Goal: Complete application form

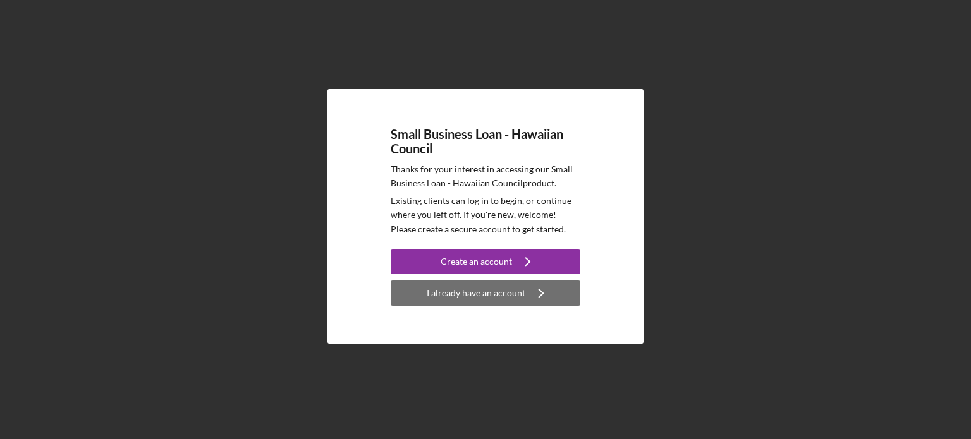
click at [451, 291] on div "I already have an account" at bounding box center [476, 293] width 99 height 25
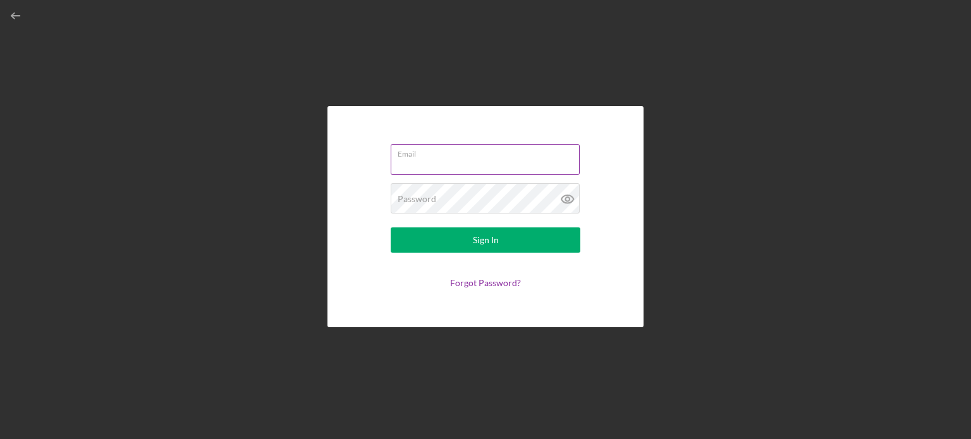
type input "[PERSON_NAME][EMAIL_ADDRESS][DOMAIN_NAME]"
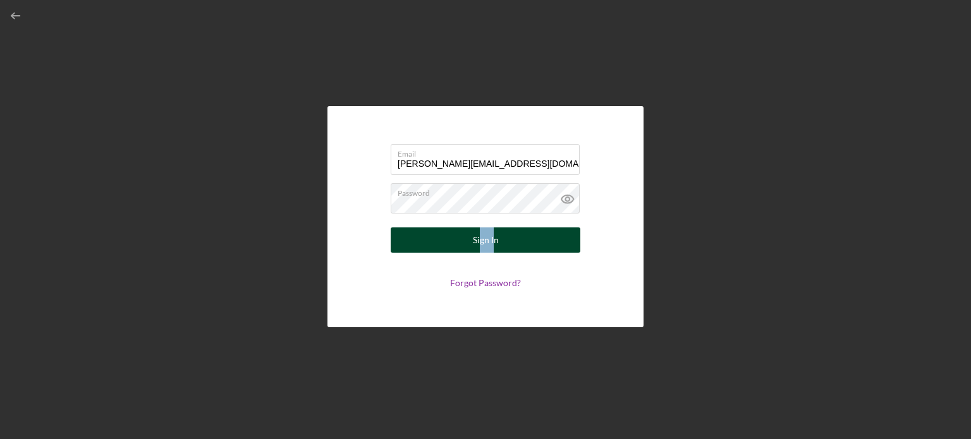
drag, startPoint x: 480, startPoint y: 259, endPoint x: 494, endPoint y: 250, distance: 16.0
click at [494, 250] on form "Email [PERSON_NAME][EMAIL_ADDRESS][DOMAIN_NAME] Password Sign In Forgot Passwor…" at bounding box center [485, 217] width 253 height 158
click at [494, 250] on div "Sign In" at bounding box center [486, 240] width 26 height 25
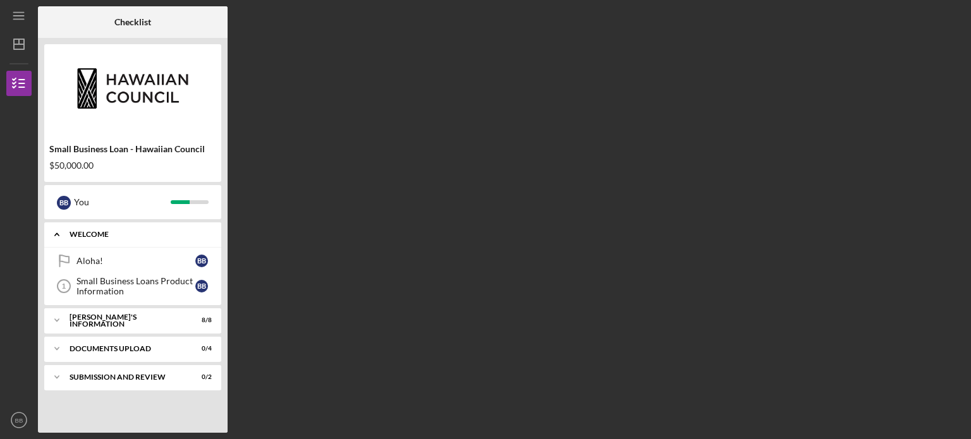
click at [89, 233] on div "WELCOME" at bounding box center [138, 235] width 136 height 8
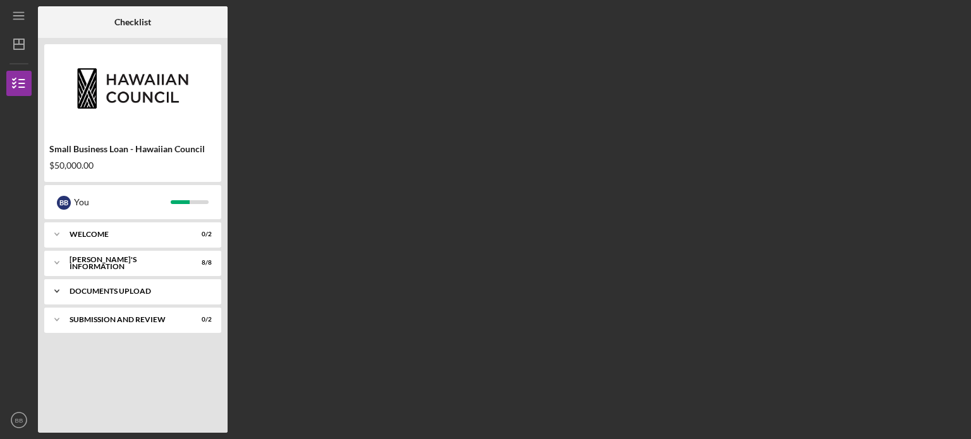
click at [102, 293] on div "DOCUMENTS UPLOAD" at bounding box center [138, 292] width 136 height 8
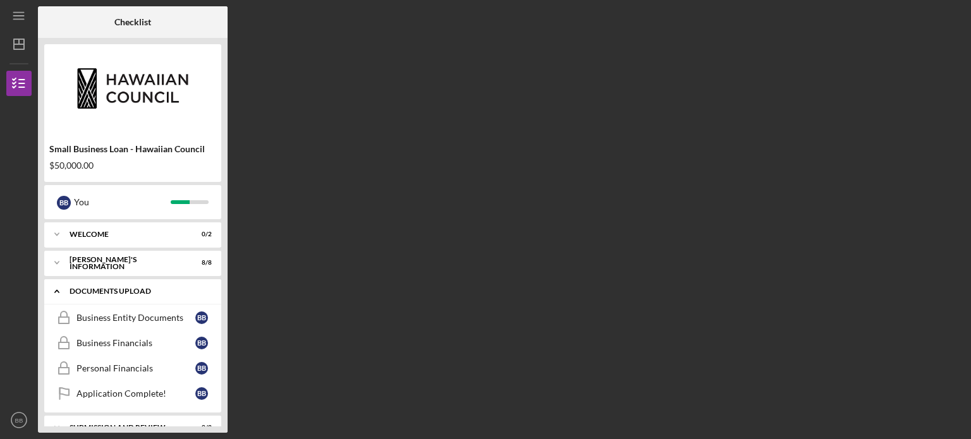
click at [102, 293] on div "DOCUMENTS UPLOAD" at bounding box center [138, 292] width 136 height 8
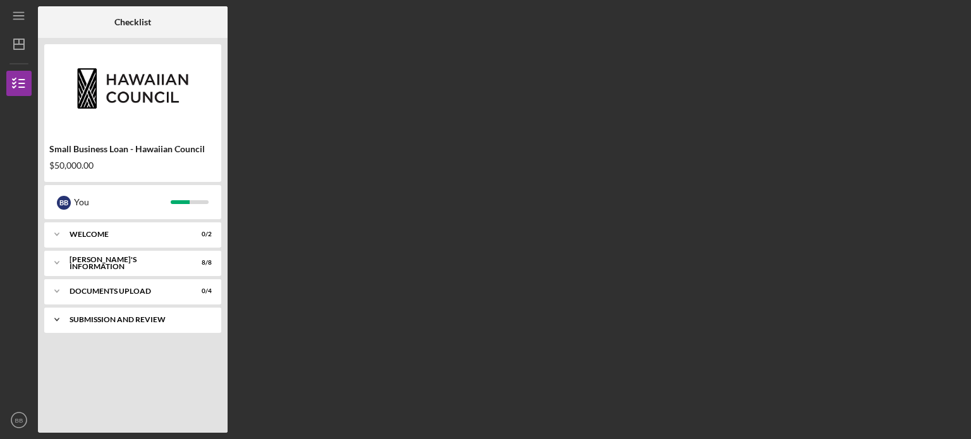
click at [112, 322] on div "SUBMISSION AND REVIEW" at bounding box center [138, 320] width 136 height 8
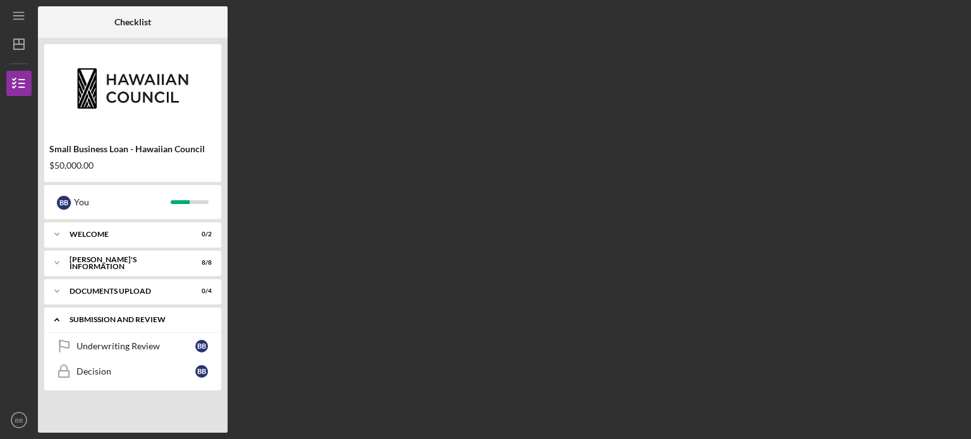
click at [112, 322] on div "SUBMISSION AND REVIEW" at bounding box center [138, 320] width 136 height 8
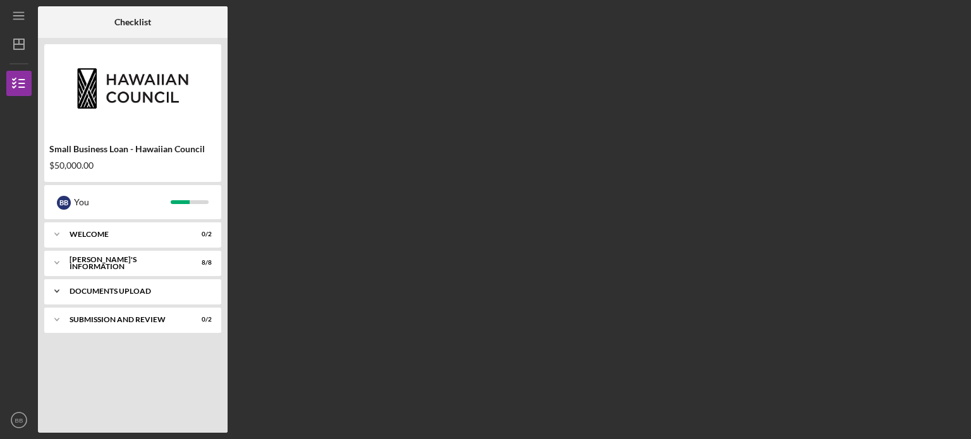
click at [137, 293] on div "DOCUMENTS UPLOAD" at bounding box center [138, 292] width 136 height 8
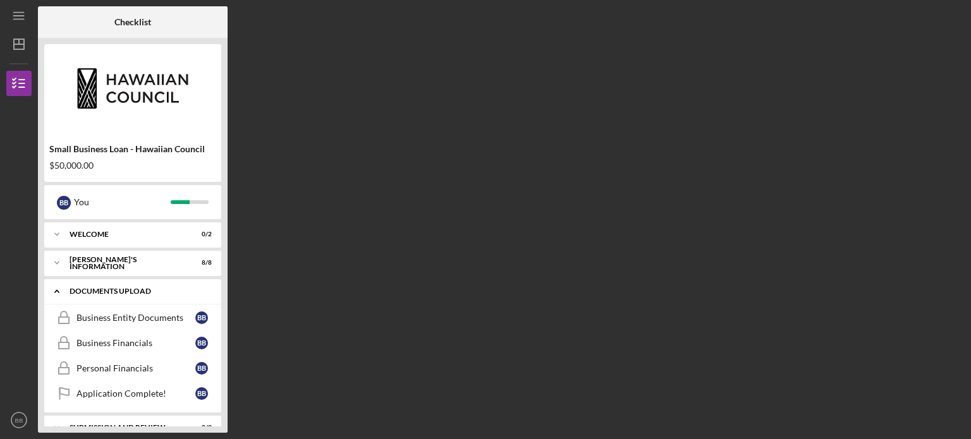
click at [137, 293] on div "DOCUMENTS UPLOAD" at bounding box center [138, 292] width 136 height 8
